Goal: Task Accomplishment & Management: Manage account settings

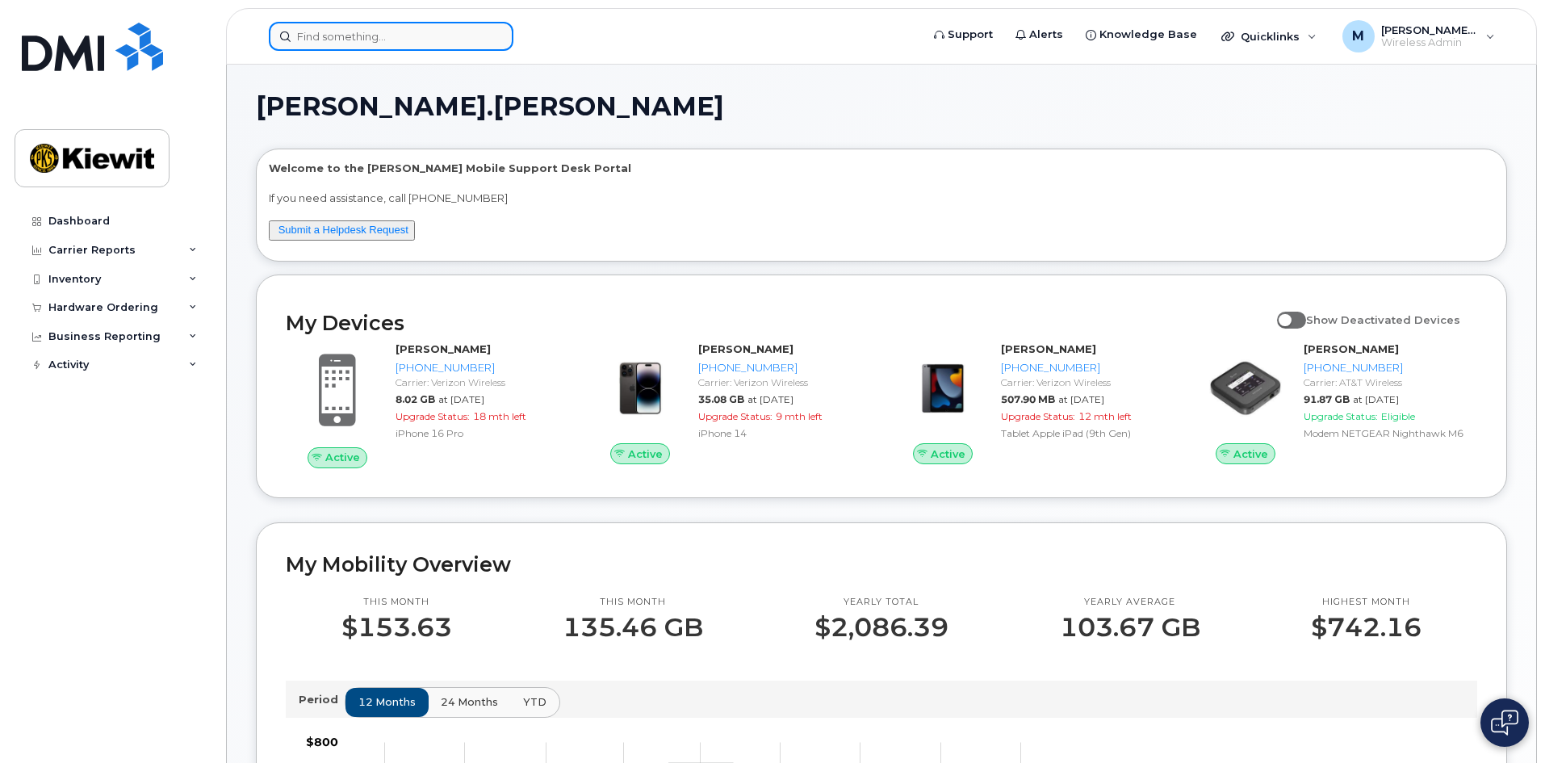
click at [321, 47] on input at bounding box center [391, 36] width 245 height 29
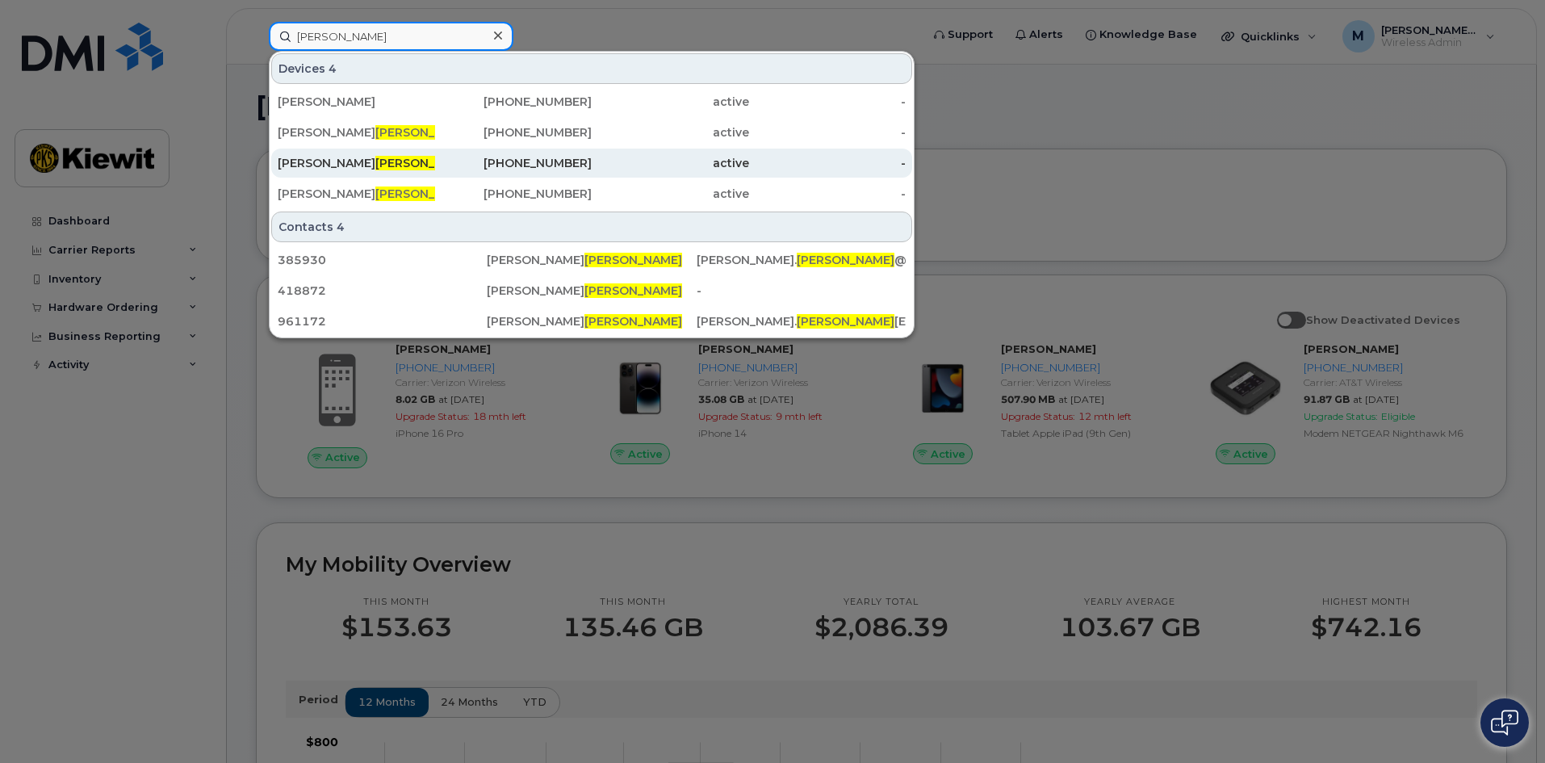
type input "showalter"
click at [445, 158] on div "912-429-5107" at bounding box center [513, 163] width 157 height 16
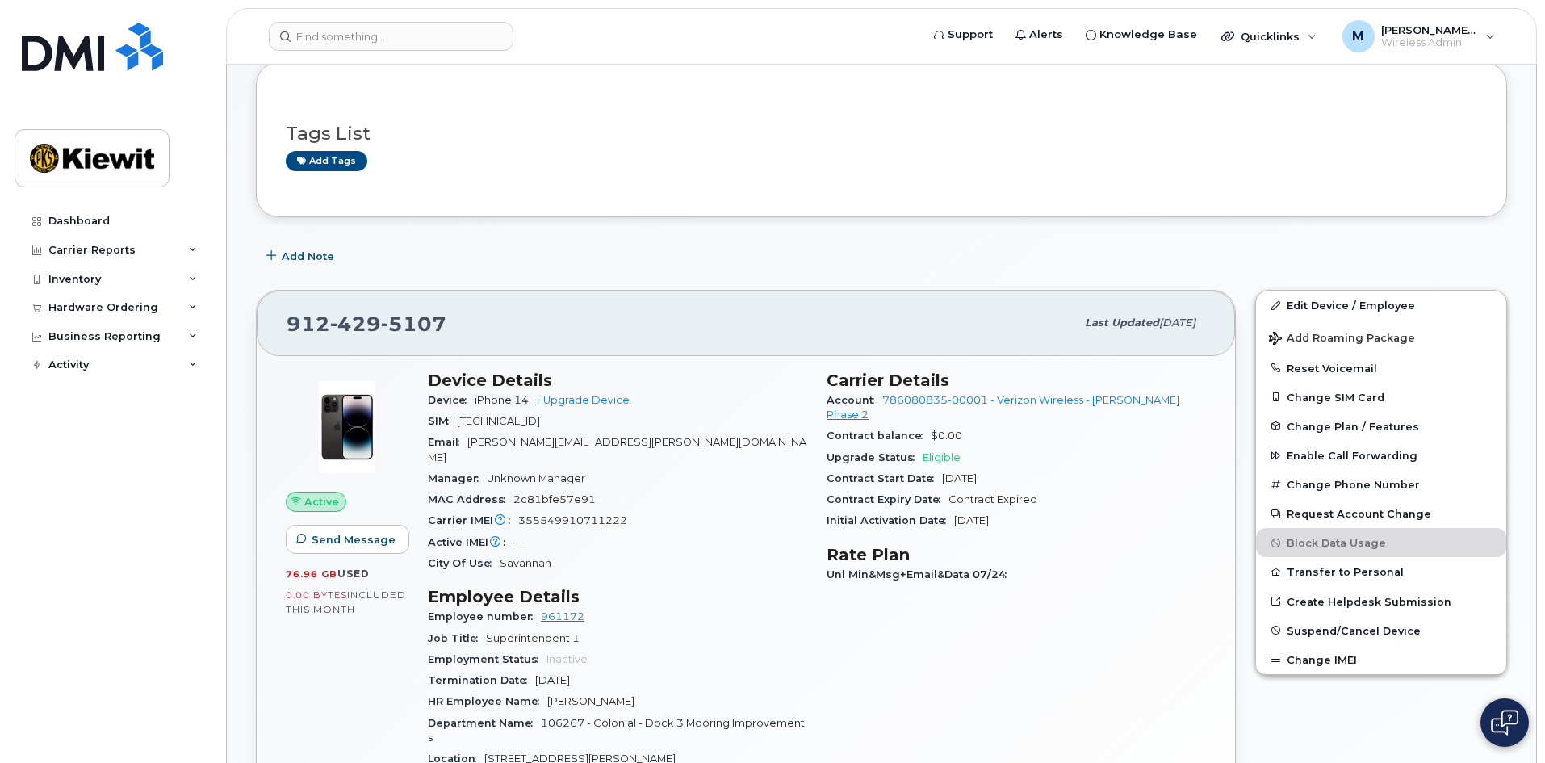
scroll to position [484, 0]
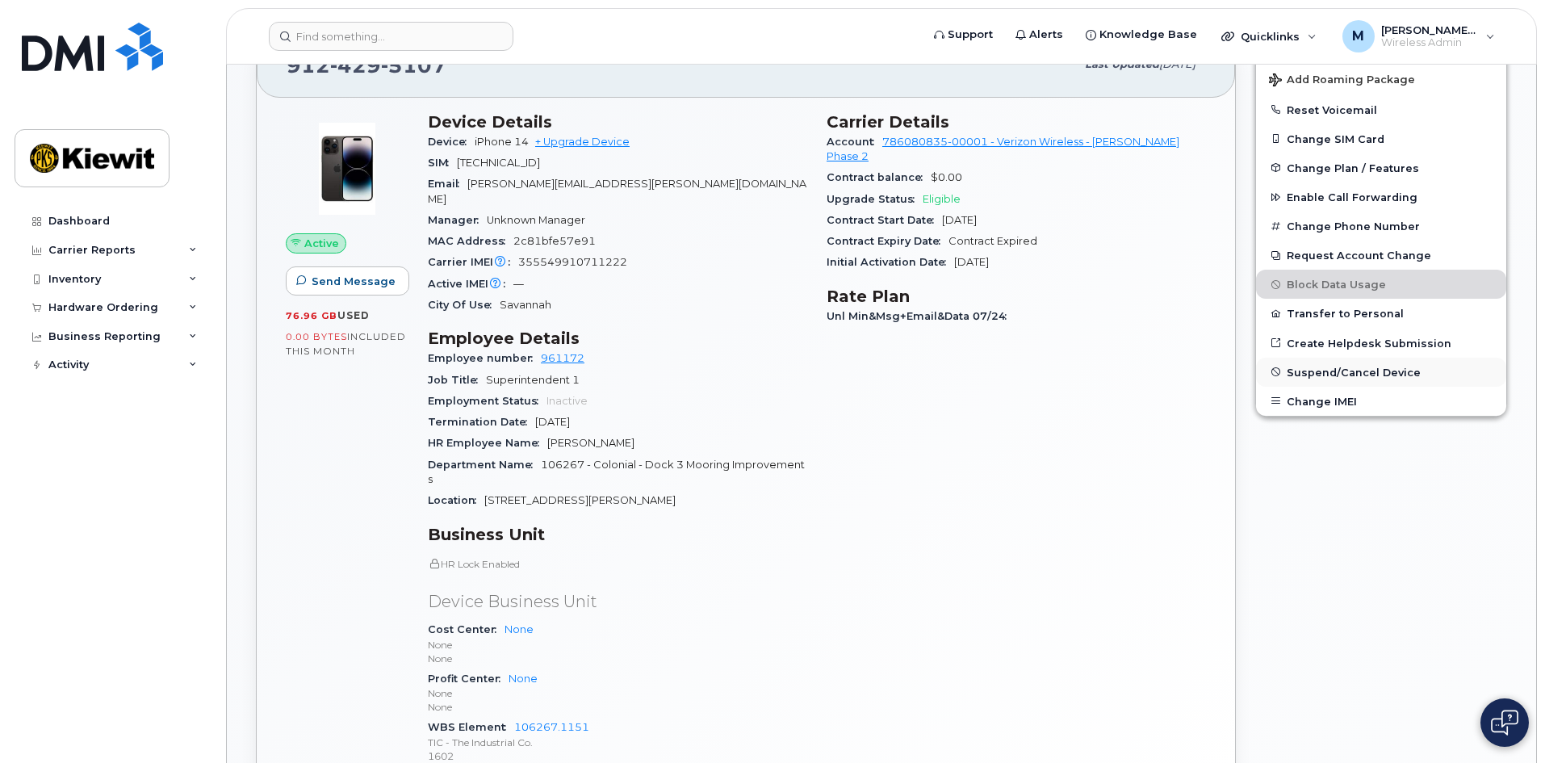
click at [1338, 372] on span "Suspend/Cancel Device" at bounding box center [1354, 372] width 134 height 12
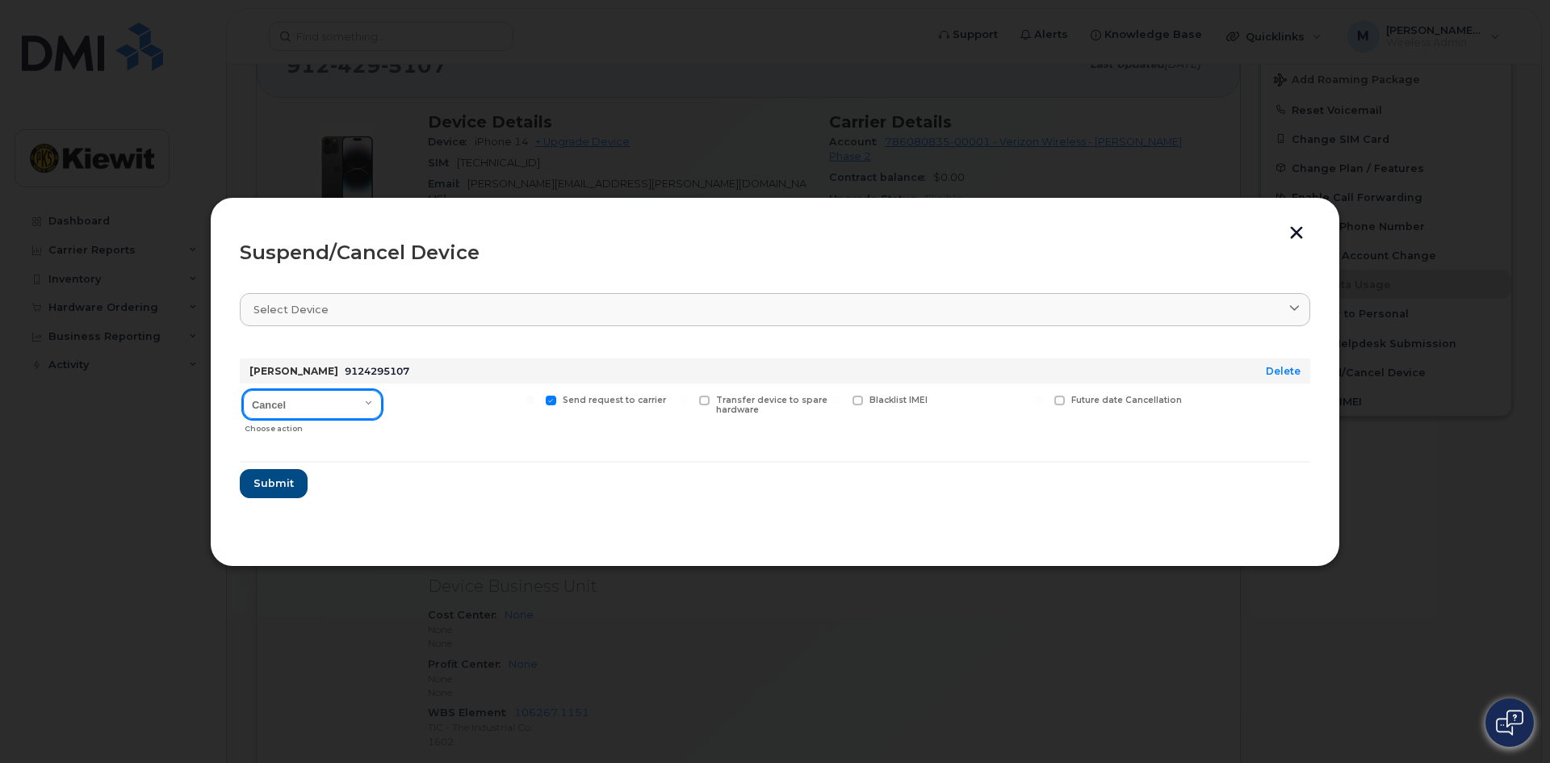
click at [317, 397] on select "Cancel Suspend - Reduced Rate Suspend - Full Rate Suspend - Lost Device/Stolen …" at bounding box center [312, 404] width 139 height 29
click at [456, 444] on form "[PERSON_NAME] 9124295107 Delete Cancel Suspend - Reduced Rate Suspend - Full Ra…" at bounding box center [775, 422] width 1071 height 153
click at [264, 488] on span "Submit" at bounding box center [273, 483] width 40 height 15
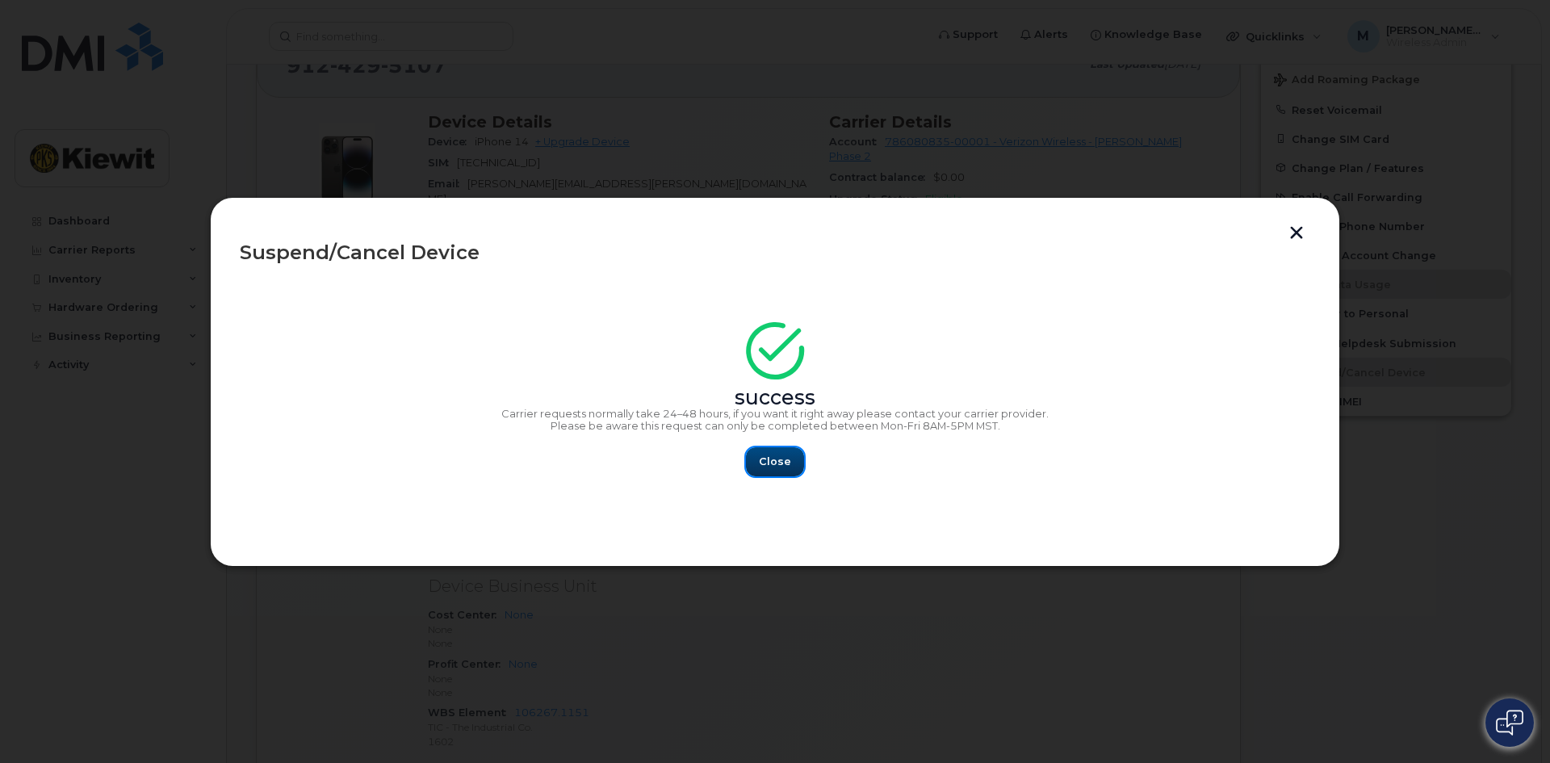
click at [778, 462] on span "Close" at bounding box center [775, 461] width 32 height 15
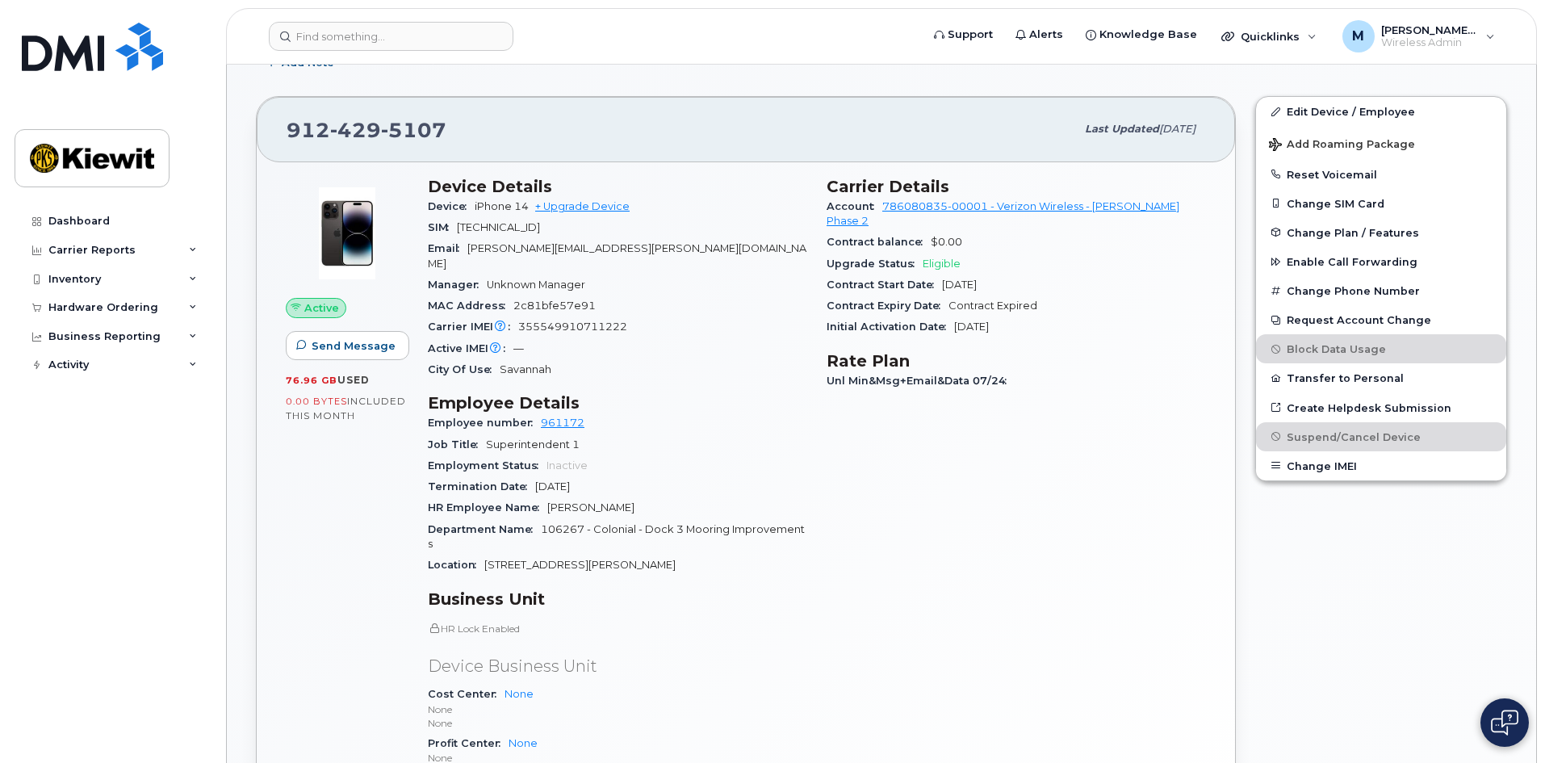
scroll to position [161, 0]
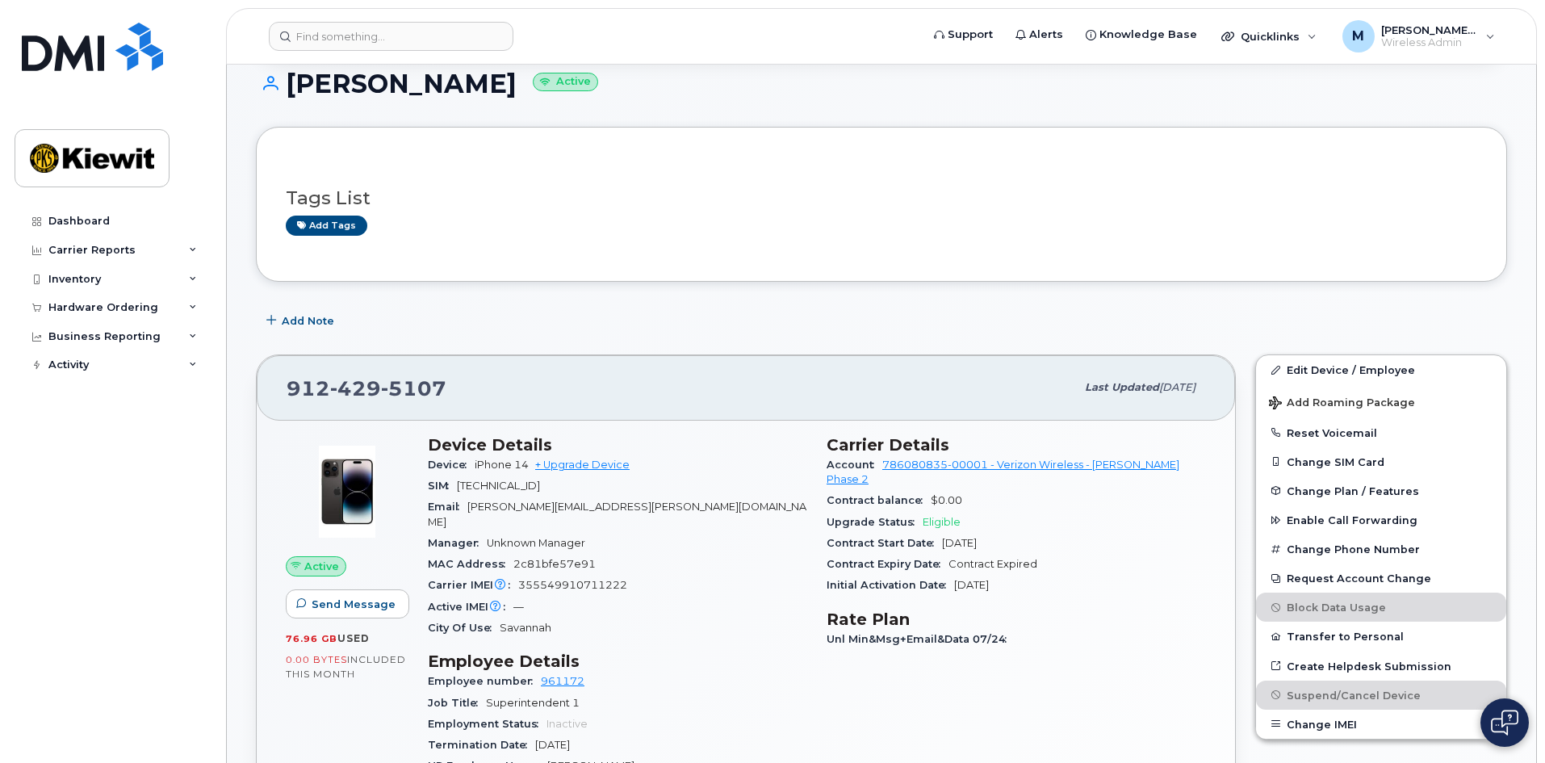
click at [631, 597] on div "Active IMEI Active IMEI is refreshed daily with a delay of up to 48 hours follo…" at bounding box center [617, 607] width 379 height 21
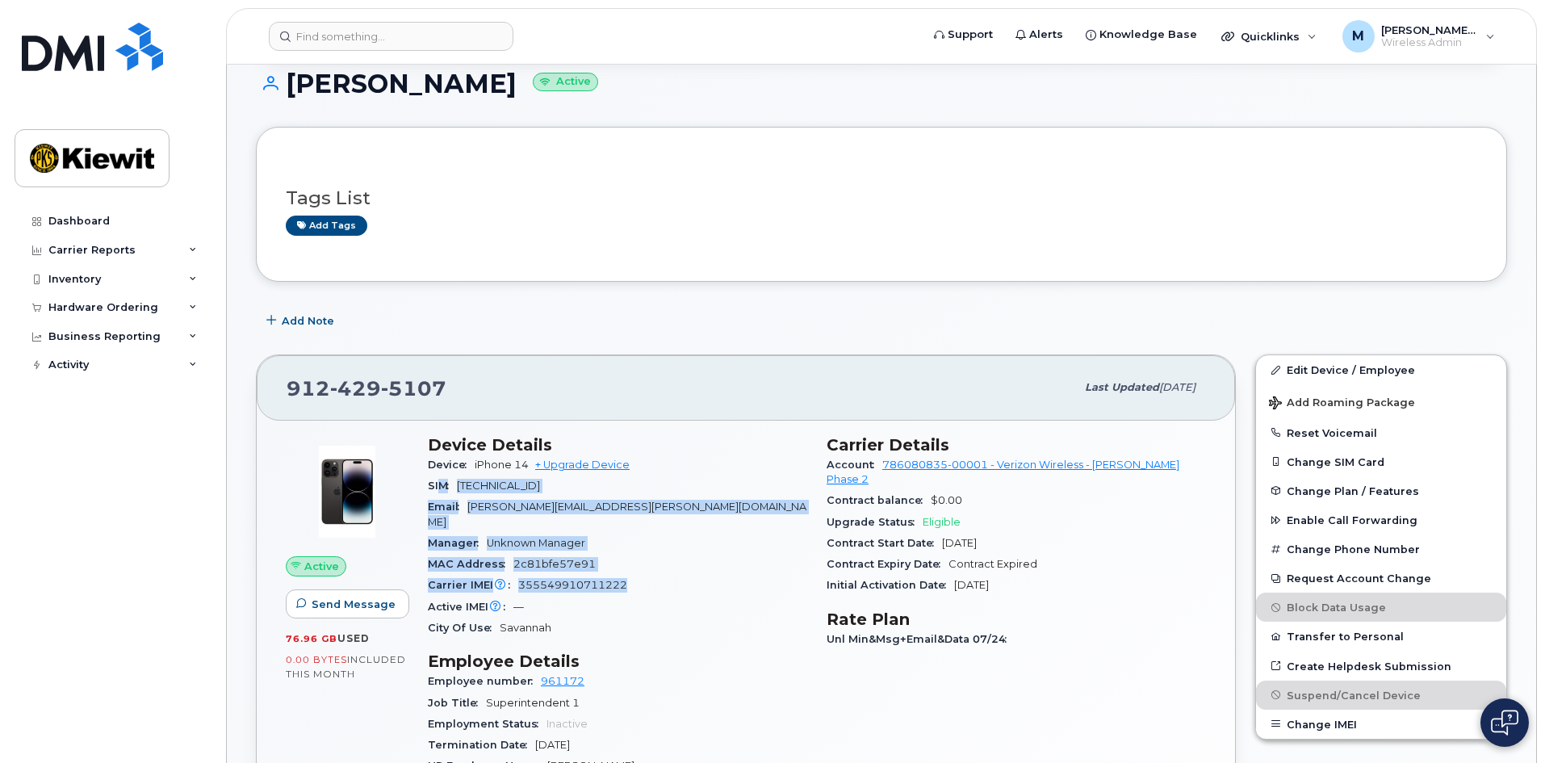
drag, startPoint x: 572, startPoint y: 556, endPoint x: 438, endPoint y: 480, distance: 154.4
click at [438, 480] on section "Device Details Device iPhone 14 + Upgrade Device SIM [TECHNICAL_ID] Email [PERS…" at bounding box center [617, 537] width 379 height 204
drag, startPoint x: 457, startPoint y: 483, endPoint x: 505, endPoint y: 519, distance: 60.6
click at [457, 484] on span "SIM" at bounding box center [442, 486] width 29 height 12
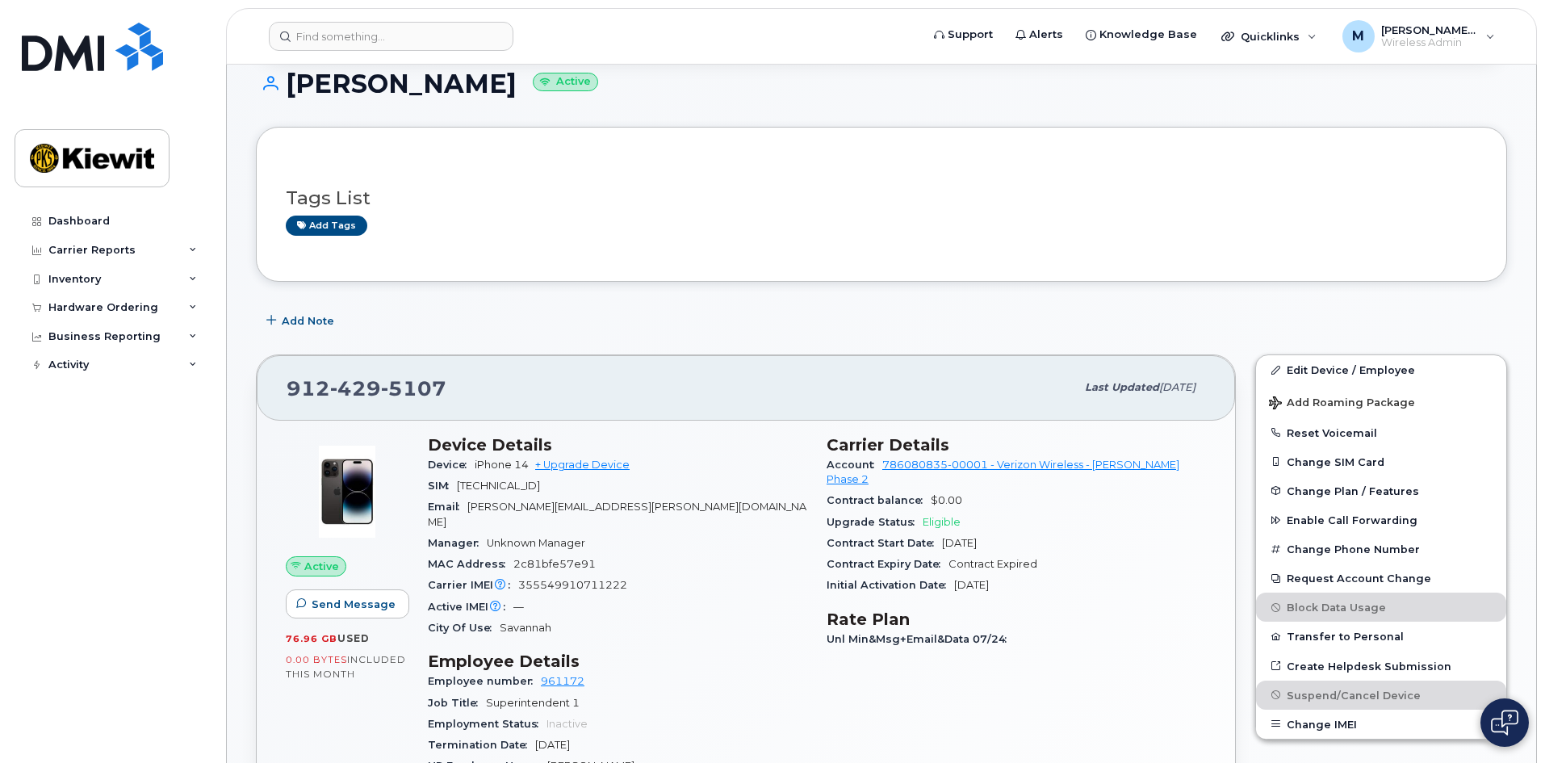
click at [690, 597] on div "Active IMEI Active IMEI is refreshed daily with a delay of up to 48 hours follo…" at bounding box center [617, 607] width 379 height 21
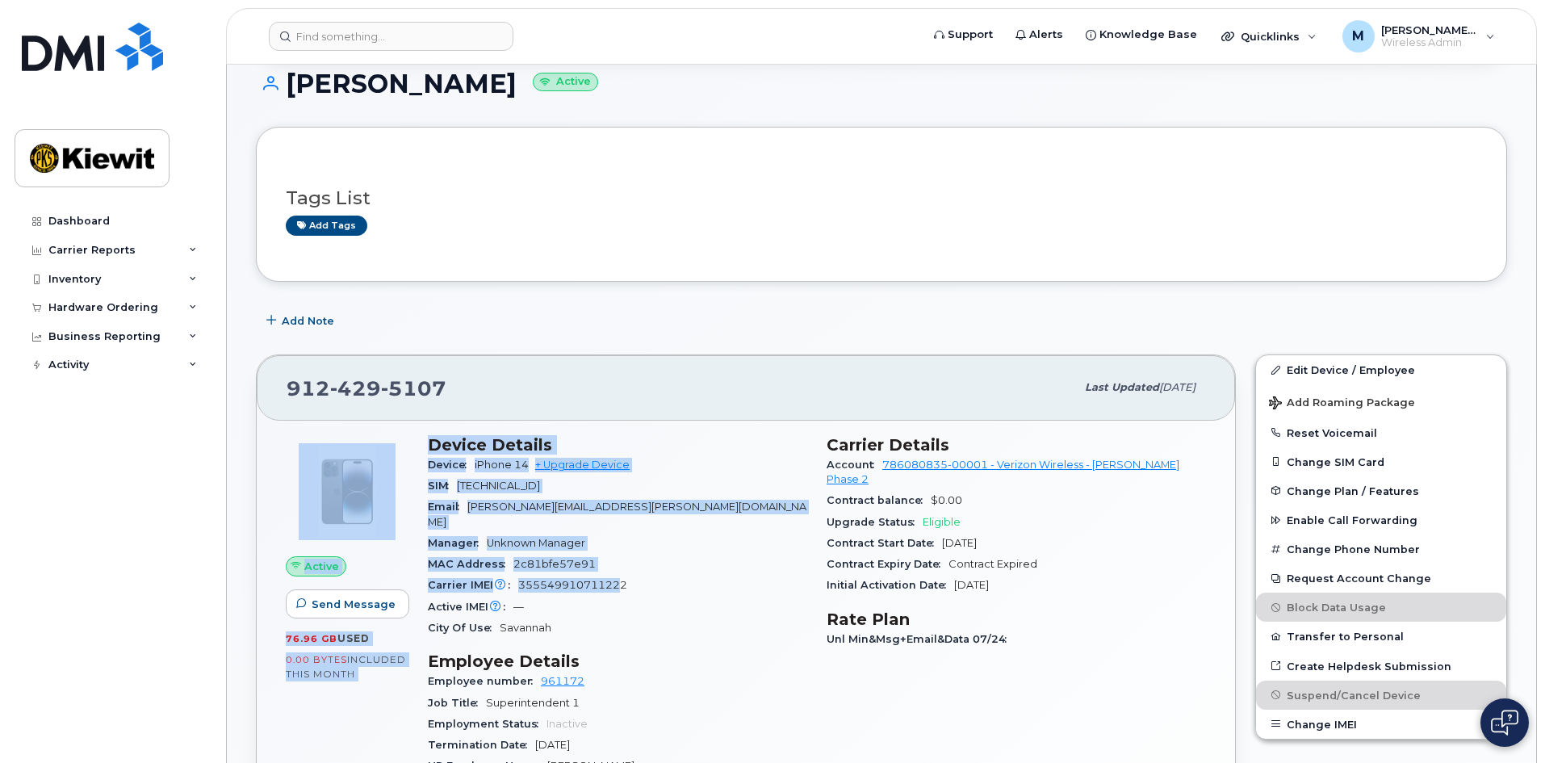
drag, startPoint x: 622, startPoint y: 565, endPoint x: 392, endPoint y: 484, distance: 243.9
click at [392, 484] on div "Active Send Message 76.96 GB  used 0.00 Bytes  included this month Device Detai…" at bounding box center [746, 768] width 940 height 686
click at [461, 495] on div "SIM [TECHNICAL_ID]" at bounding box center [617, 486] width 379 height 21
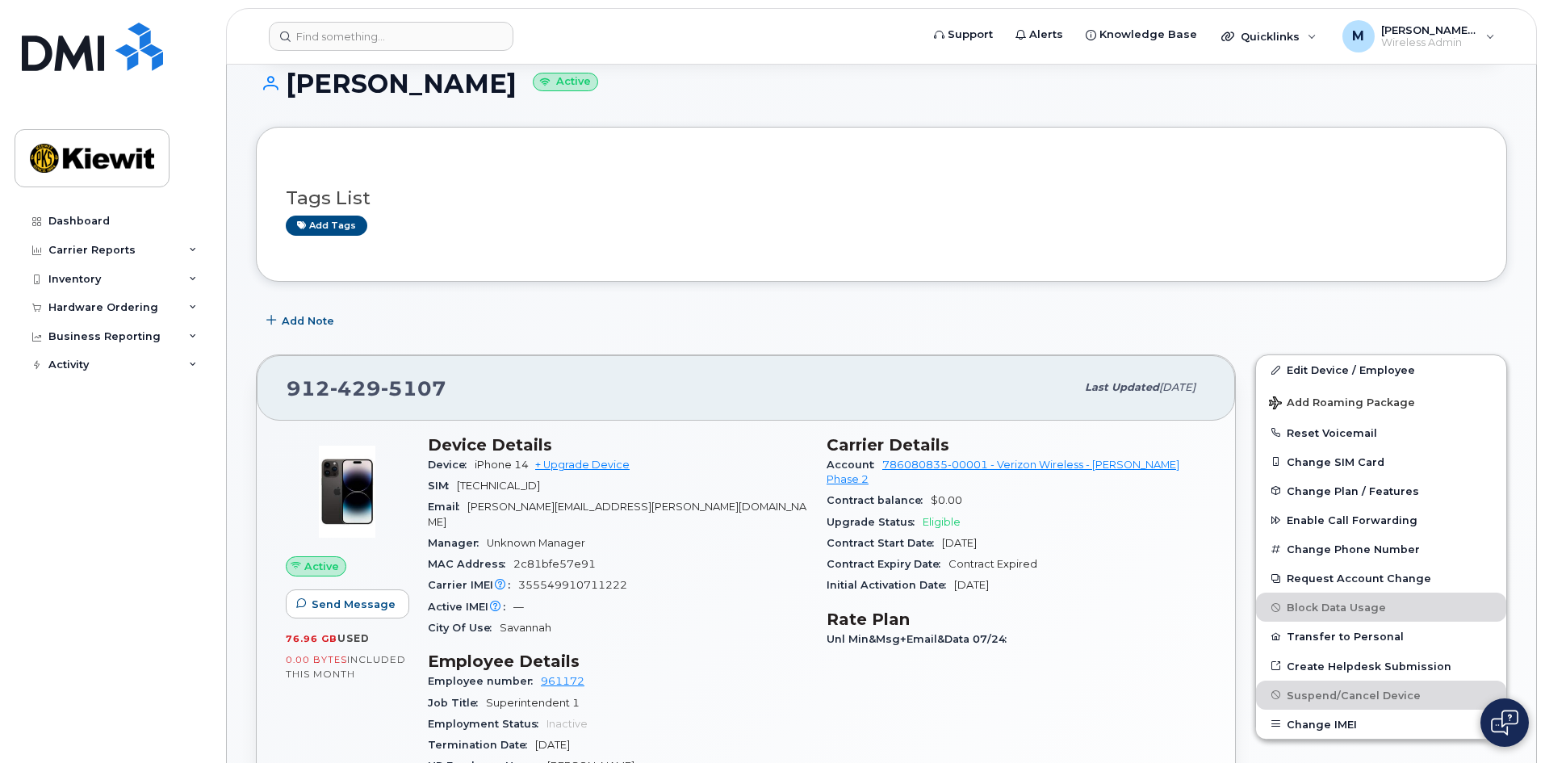
click at [611, 597] on div "Active IMEI Active IMEI is refreshed daily with a delay of up to 48 hours follo…" at bounding box center [617, 607] width 379 height 21
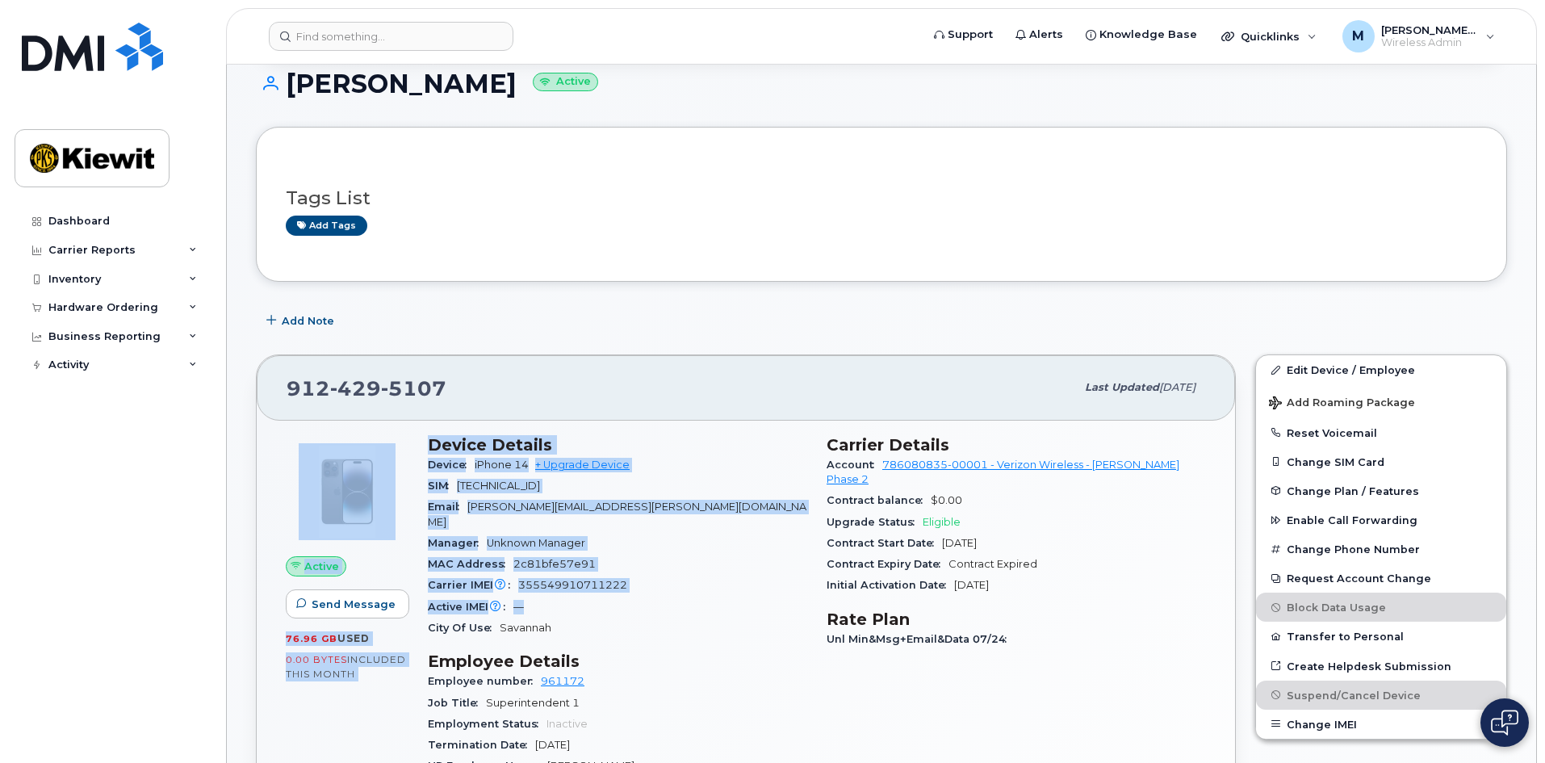
drag, startPoint x: 576, startPoint y: 599, endPoint x: 396, endPoint y: 480, distance: 215.6
click at [396, 480] on div "Active Send Message 76.96 GB  used 0.00 Bytes  included this month Device Detai…" at bounding box center [746, 768] width 940 height 686
click at [538, 513] on div "Email [PERSON_NAME][EMAIL_ADDRESS][PERSON_NAME][DOMAIN_NAME]" at bounding box center [617, 515] width 379 height 36
drag, startPoint x: 585, startPoint y: 607, endPoint x: 379, endPoint y: 487, distance: 237.8
click at [367, 484] on div "Active Send Message 76.96 GB  used 0.00 Bytes  included this month Device Detai…" at bounding box center [746, 768] width 940 height 686
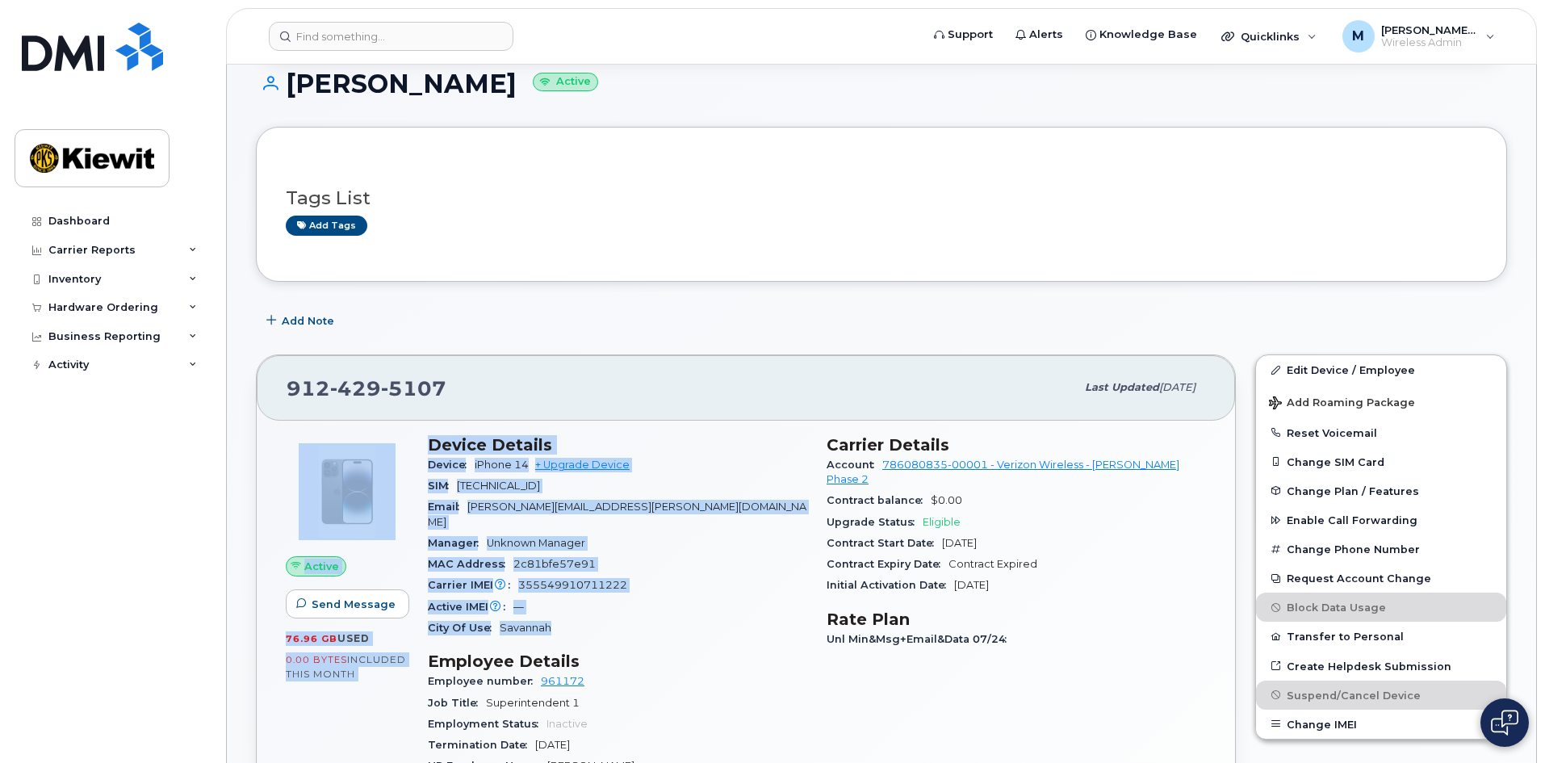
click at [582, 537] on span "Unknown Manager" at bounding box center [536, 543] width 99 height 12
